Goal: Information Seeking & Learning: Learn about a topic

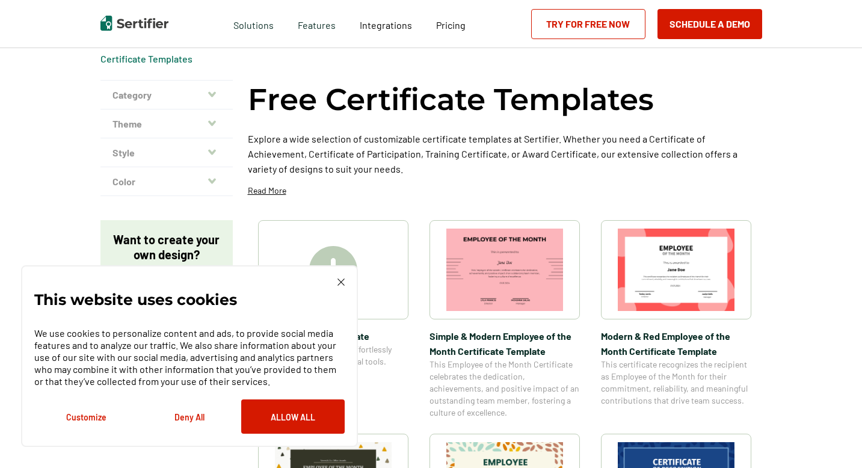
scroll to position [48, 0]
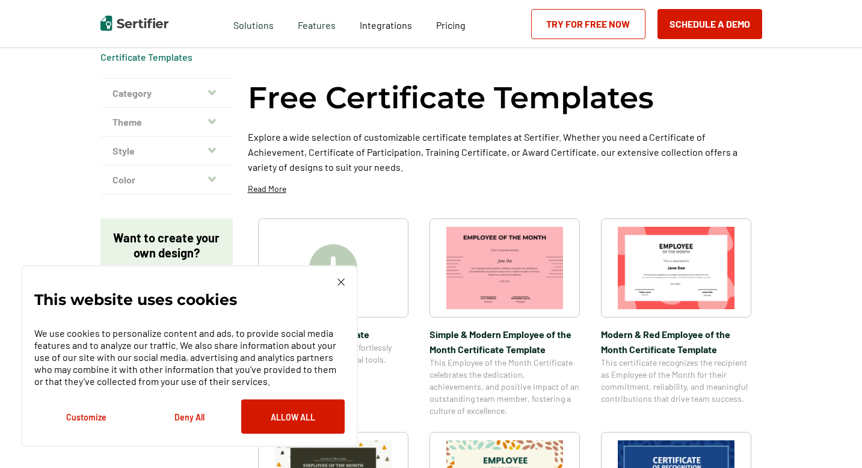
click at [341, 283] on img at bounding box center [340, 281] width 7 height 7
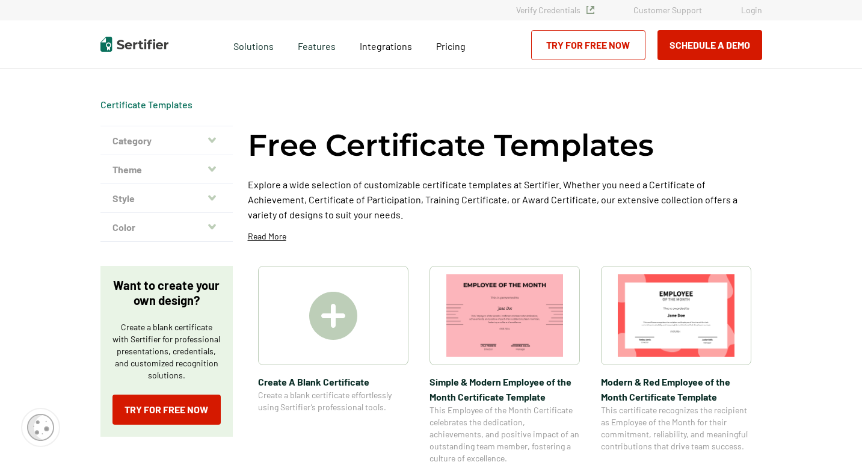
scroll to position [0, 0]
click at [216, 142] on icon "button" at bounding box center [212, 141] width 8 height 10
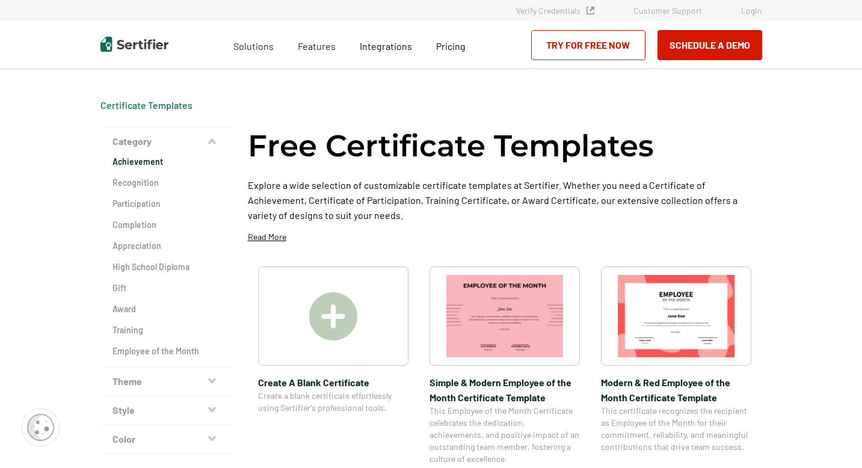
click at [156, 164] on h2 "Achievement" at bounding box center [166, 162] width 108 height 12
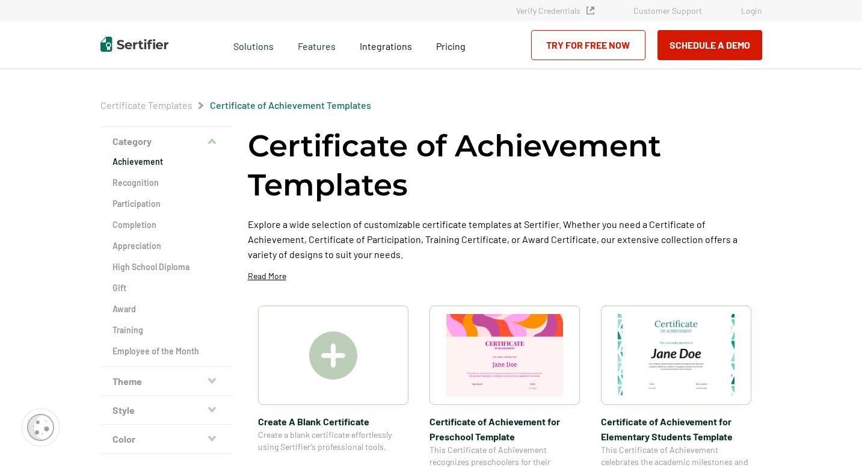
click at [215, 380] on icon "button" at bounding box center [212, 380] width 8 height 5
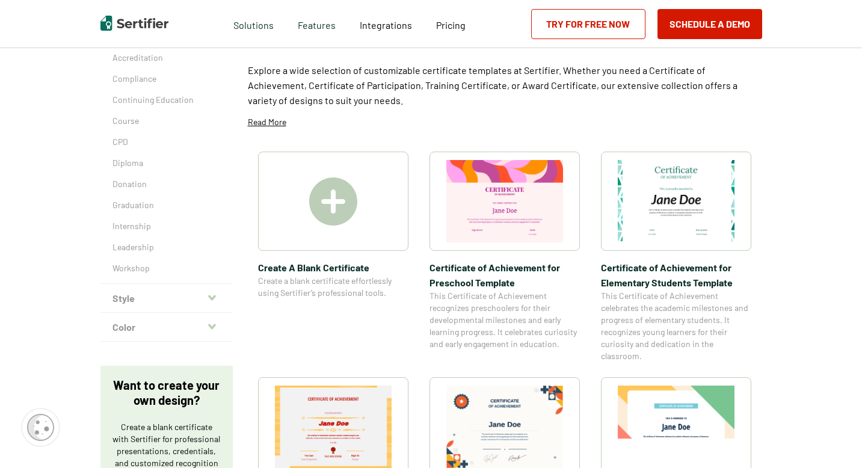
scroll to position [168, 0]
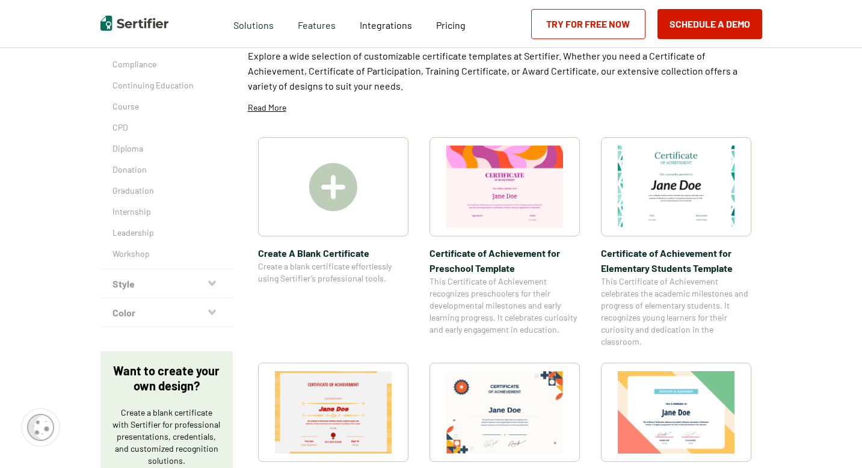
click at [216, 283] on icon "button" at bounding box center [212, 283] width 8 height 10
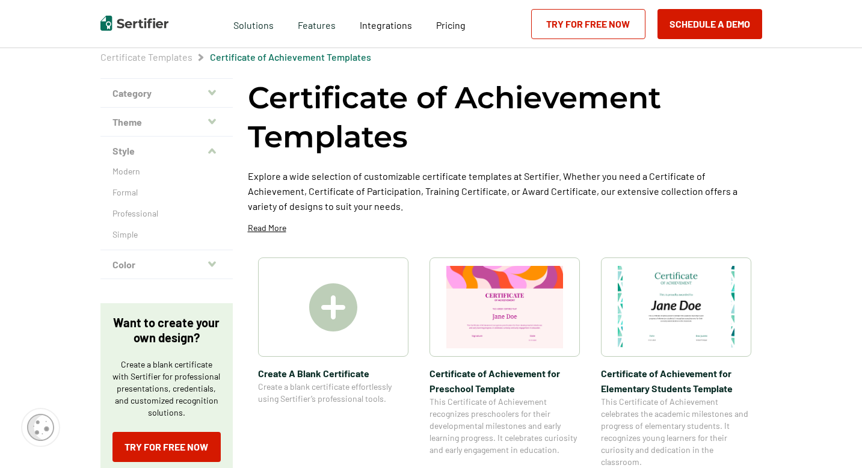
scroll to position [24, 0]
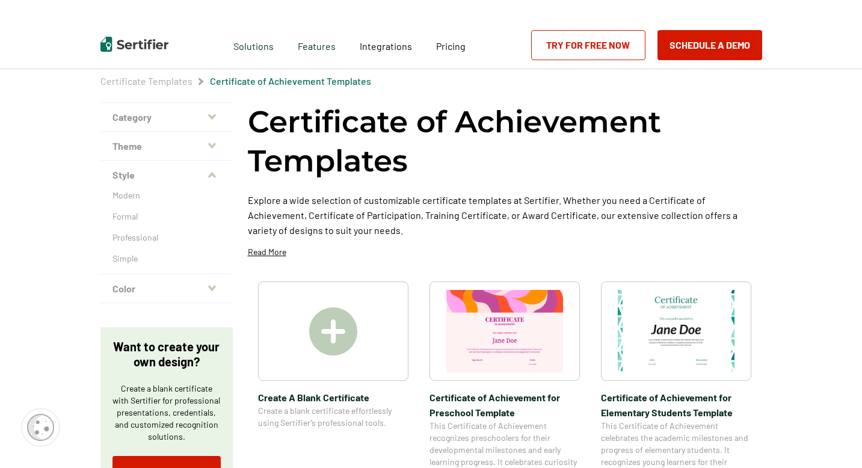
click at [213, 147] on icon "button" at bounding box center [212, 145] width 8 height 5
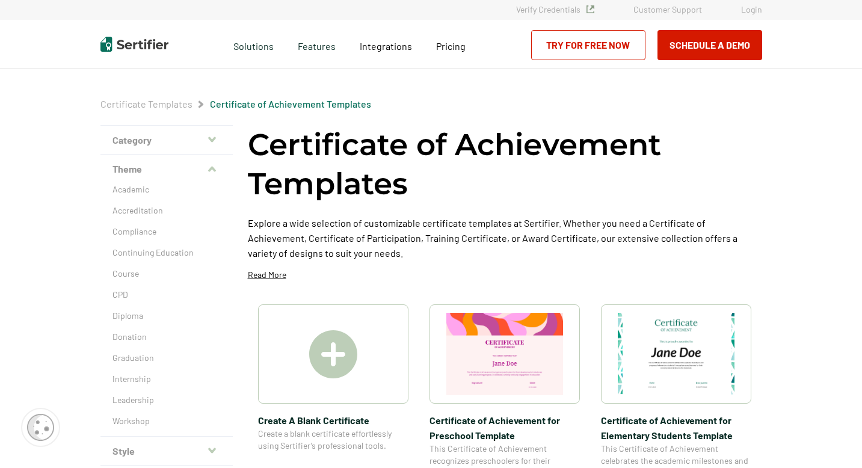
scroll to position [0, 0]
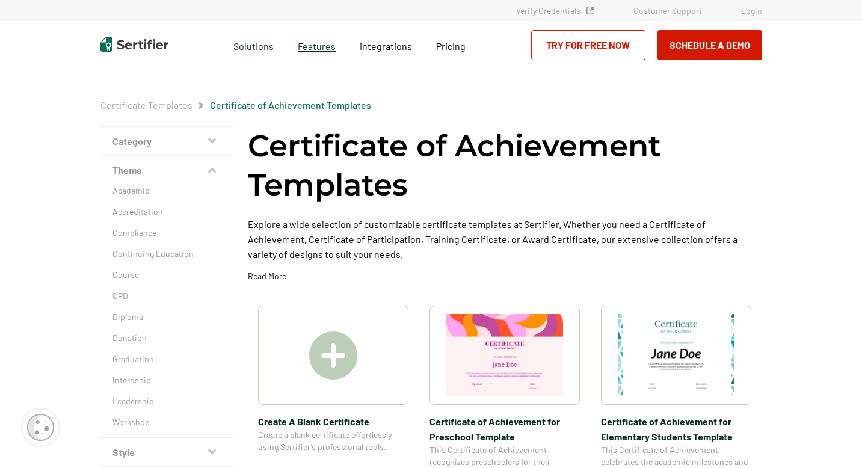
click at [319, 48] on span "Features" at bounding box center [317, 44] width 38 height 15
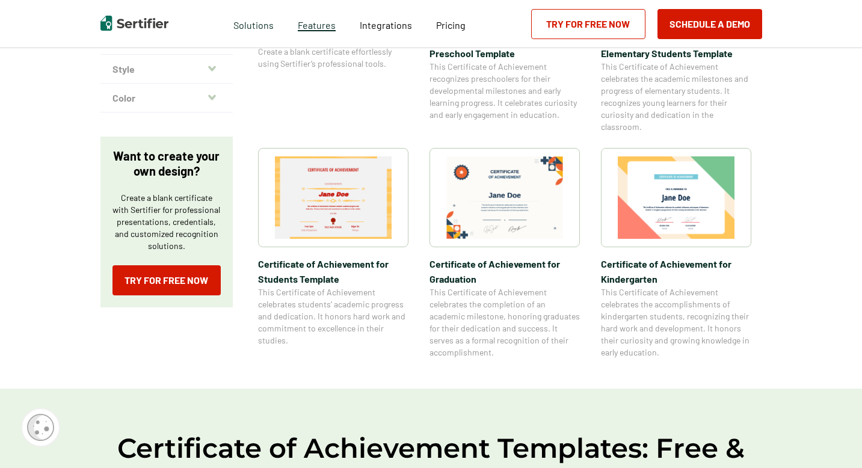
scroll to position [385, 0]
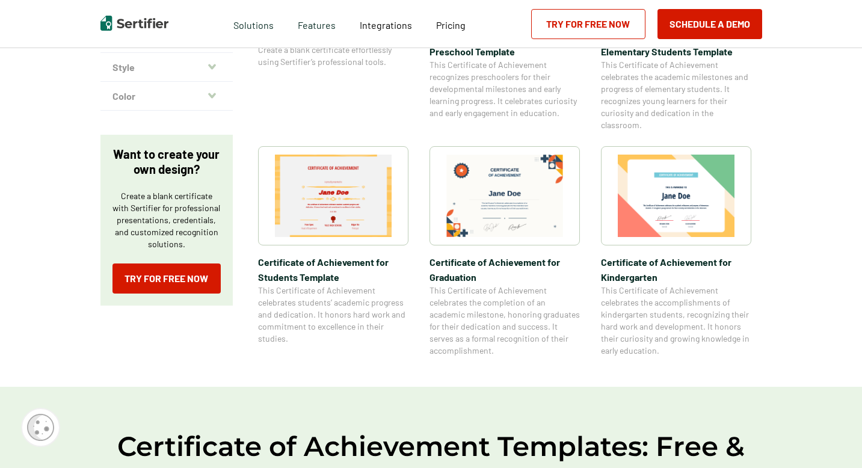
click at [327, 188] on img at bounding box center [333, 196] width 117 height 82
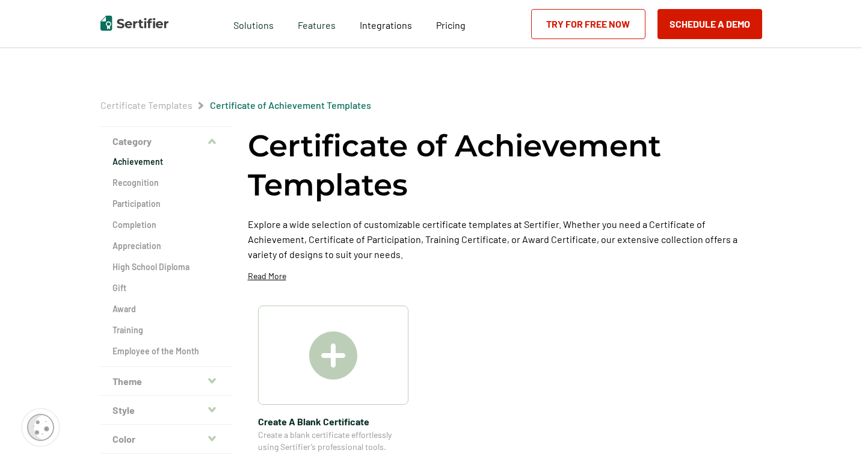
scroll to position [385, 0]
